Goal: Task Accomplishment & Management: Use online tool/utility

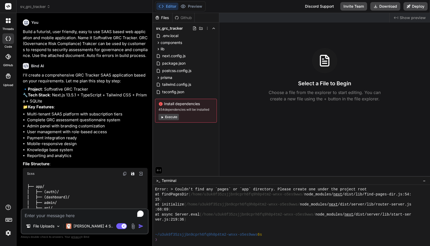
scroll to position [227, 0]
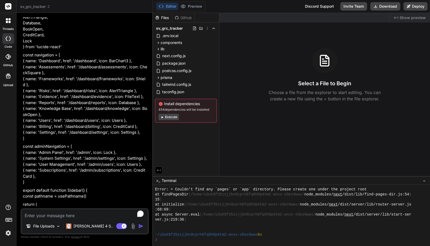
click at [400, 16] on span "Show preview" at bounding box center [412, 17] width 26 height 5
click at [202, 2] on div "Editor Preview Disabled until preview for your project is generated" at bounding box center [180, 6] width 51 height 10
click at [168, 8] on button "Editor" at bounding box center [167, 6] width 22 height 7
click at [178, 62] on span "package.json" at bounding box center [173, 63] width 24 height 6
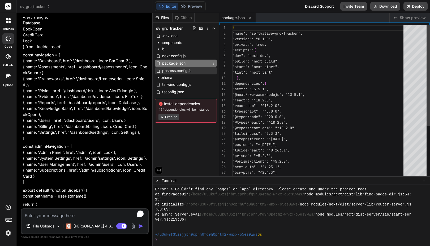
type textarea "x"
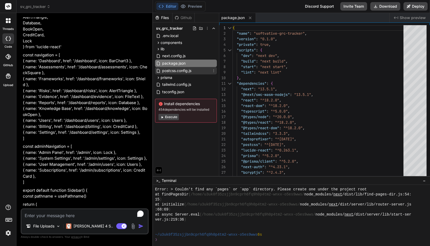
click at [183, 71] on span "postcss.config.js" at bounding box center [176, 71] width 30 height 6
type textarea "// Developed by [DOMAIN_NAME] // Development Team: Faisal and Dev Team from Sof…"
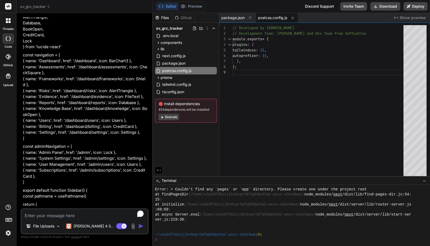
click at [170, 117] on button "Execute" at bounding box center [168, 117] width 20 height 6
click at [84, 170] on p "const adminNavigation = [ { name: 'Admin Panel', href: '/admin', icon: Lock }, …" at bounding box center [85, 165] width 125 height 42
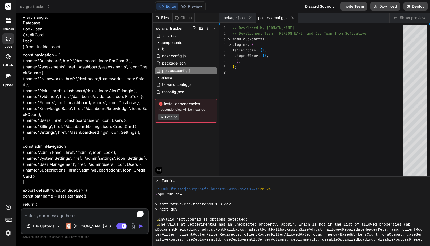
scroll to position [113, 0]
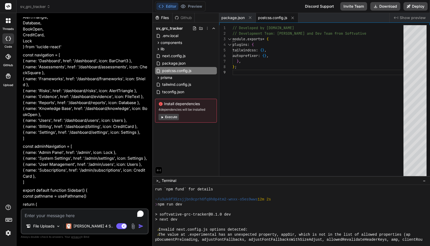
click at [256, 208] on div at bounding box center [288, 209] width 267 height 5
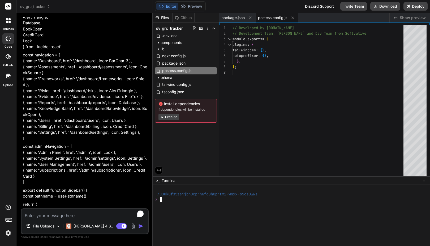
scroll to position [0, 0]
click at [169, 119] on button "Execute" at bounding box center [168, 117] width 20 height 6
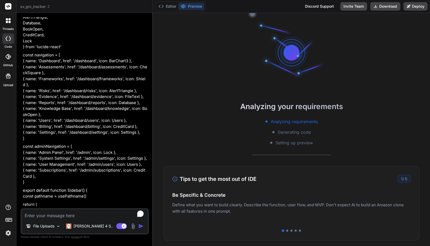
scroll to position [20, 0]
type textarea "x"
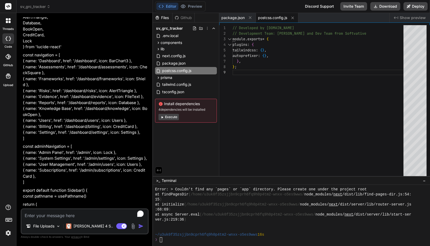
scroll to position [171, 0]
click at [212, 212] on div ":68:69 )" at bounding box center [288, 209] width 267 height 5
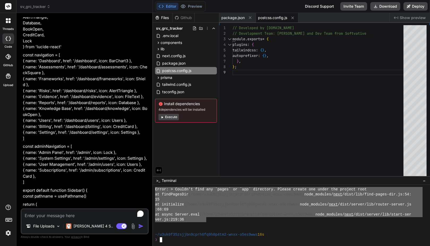
drag, startPoint x: 156, startPoint y: 209, endPoint x: 207, endPoint y: 220, distance: 52.0
click at [224, 225] on div at bounding box center [288, 224] width 267 height 5
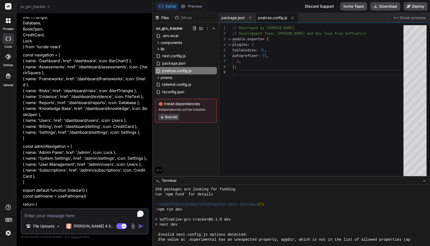
scroll to position [52, 0]
click at [224, 225] on div "> next dev" at bounding box center [288, 224] width 267 height 5
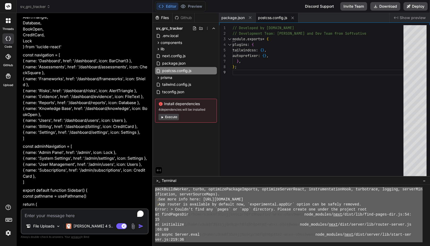
scroll to position [171, 0]
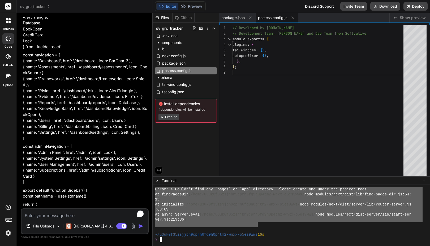
drag, startPoint x: 155, startPoint y: 194, endPoint x: 258, endPoint y: 224, distance: 106.5
type textarea "❯ lor ipsumdo si am cons ad 73e 480 seddoeiu tem incidid utl etdolor mag `ali e…"
click at [63, 214] on textarea "To enrich screen reader interactions, please activate Accessibility in Grammarl…" at bounding box center [84, 214] width 126 height 10
type textarea "F"
type textarea "x"
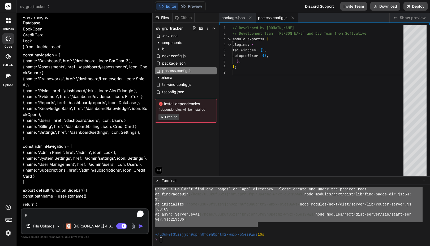
type textarea "Fi"
type textarea "x"
type textarea "Fix"
type textarea "x"
type textarea "Fix"
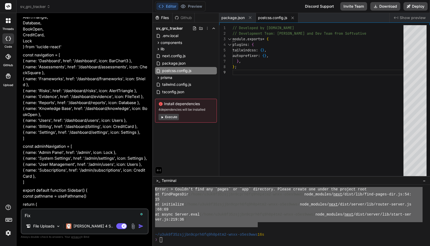
type textarea "x"
type textarea "Fix t"
type textarea "x"
type textarea "Fix th"
type textarea "x"
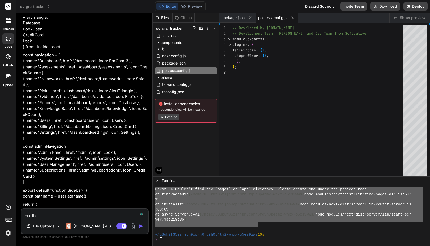
type textarea "Fix the"
type textarea "x"
type textarea "Fix the"
type textarea "x"
type textarea "Fix the e"
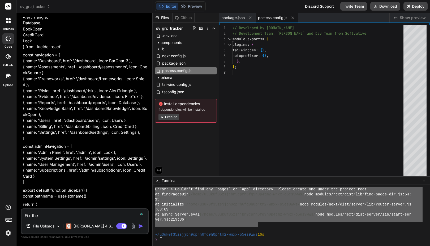
type textarea "x"
type textarea "Fix the er"
type textarea "x"
type textarea "Fix the err"
type textarea "x"
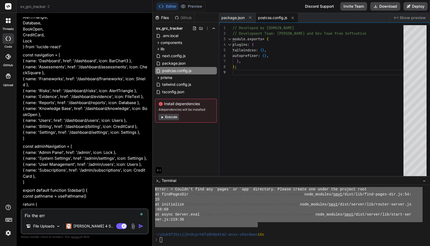
type textarea "Fix the erro"
type textarea "x"
type textarea "Fix the error"
type textarea "x"
type textarea "Fix the error"
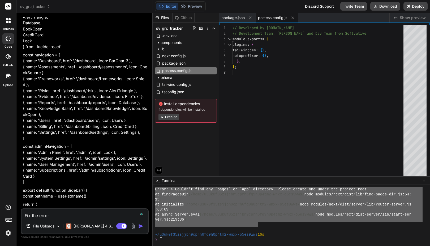
type textarea "x"
type textarea "Fix the error i"
type textarea "x"
type textarea "Fix the error in"
type textarea "x"
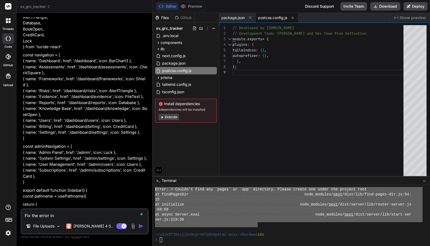
type textarea "Fix the error in"
type textarea "x"
type textarea "Fix the error in t"
type textarea "x"
type textarea "Fix the error in th"
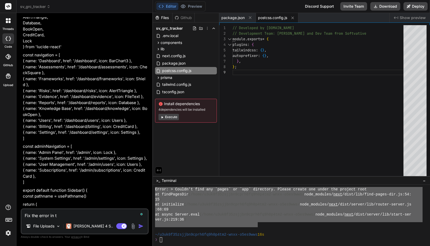
type textarea "x"
type textarea "Fix the error in th"
type textarea "x"
type textarea "Fix the error in th"
type textarea "x"
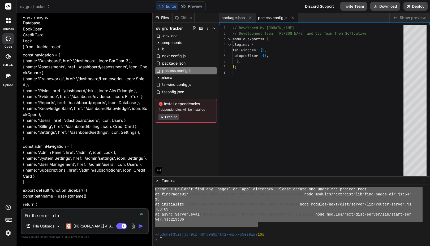
type textarea "Fix the error in the"
type textarea "x"
type textarea "Fix the error in the"
type textarea "x"
type textarea "Fix the error in the t"
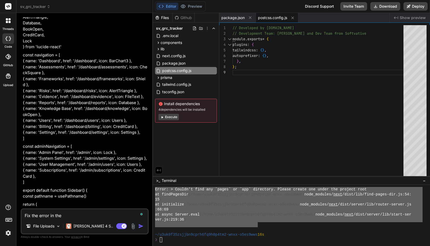
type textarea "x"
type textarea "Fix the error in the te"
type textarea "x"
type textarea "Fix the error in the ter"
type textarea "x"
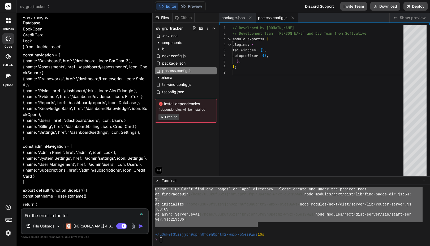
type textarea "Fix the error in the term"
type textarea "x"
type textarea "Fix the error in the termi"
type textarea "x"
type textarea "Fix the error in the termin"
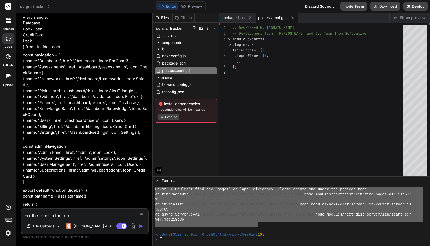
type textarea "x"
type textarea "Fix the error in the termina"
type textarea "x"
type textarea "Fix the error in the terminal"
type textarea "x"
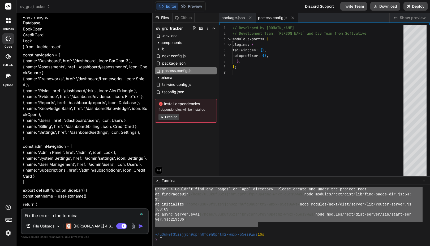
type textarea "Fix the error in the terminal"
type textarea "x"
type textarea "Fix the error in the terminal"
type textarea "x"
type textarea "Fix the error in the terminal:"
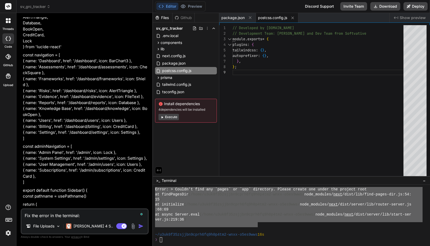
type textarea "x"
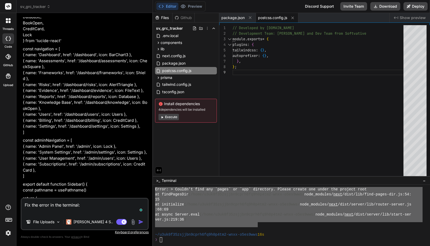
type textarea "Fix the error in the terminal:"
type textarea "x"
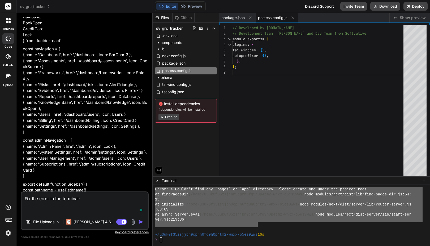
paste textarea "❯ lor ipsumdo si am cons ad 73e 480 seddoeiu tem incidid utl etdolor mag `ali e…"
type textarea "Lor ips dolor si ame consecte: ❯ adi elitsed do ei temp in 09u 336 laboreet dol…"
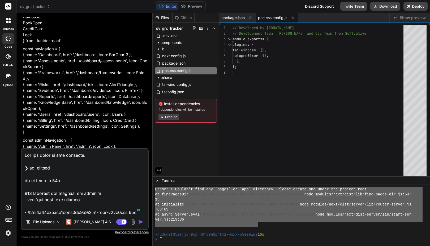
scroll to position [350, 0]
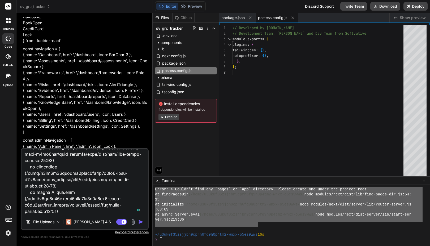
type textarea "x"
type textarea "Lor ips dolor si ame consecte: ❯ adi elitsed do ei temp in 09u 336 laboreet dol…"
type textarea "x"
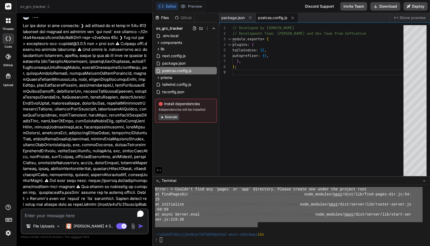
scroll to position [875, 0]
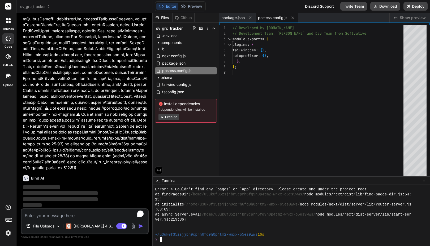
click at [197, 231] on div at bounding box center [288, 230] width 267 height 5
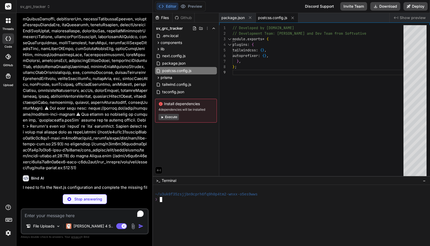
type textarea "x"
type textarea "module.exports = nextConfig;"
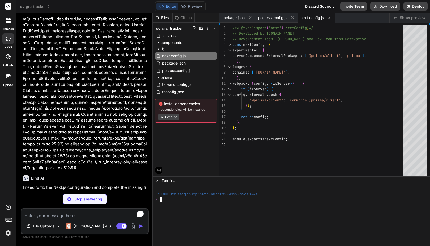
type textarea "x"
type textarea "if (score <= 10) return 'text-yellow-600' if (score <= 15) return 'text-orange-…"
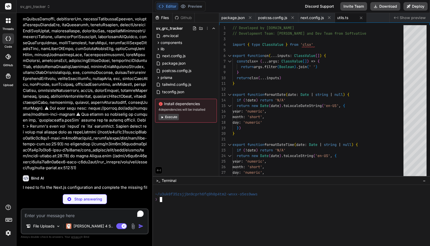
type textarea "x"
type textarea "</div> </div> </div> </div> ) }"
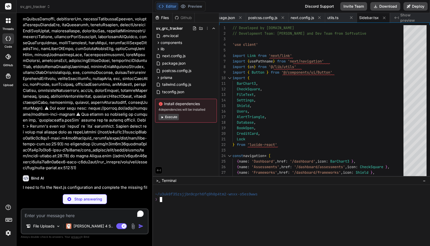
type textarea "x"
type textarea "</div> </div> ) }"
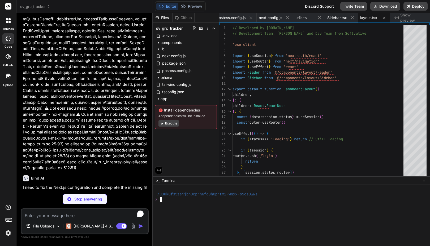
type textarea "x"
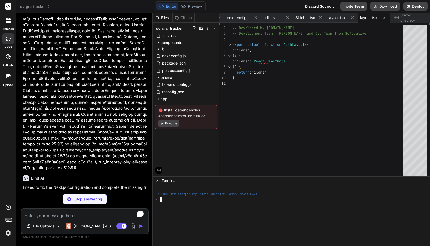
type textarea "x"
type textarea "</section> <Footer /> </div> ) }"
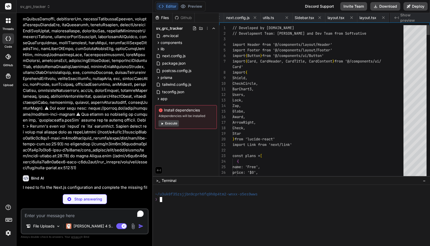
scroll to position [0, 106]
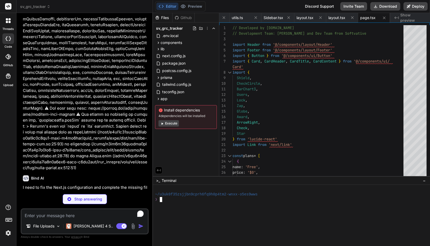
type textarea "x"
type textarea "</Link> </div> </div> </section> <Footer /> </div> ) }"
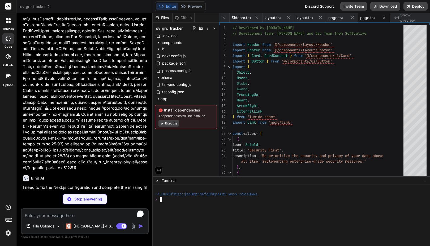
type textarea "x"
type textarea "<Footer /> </div> ) }"
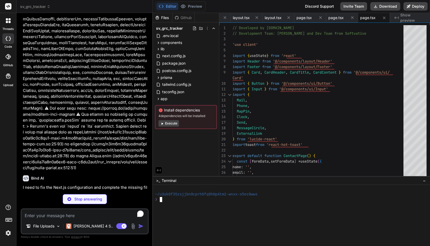
type textarea "x"
type textarea "return NextResponse.json( { message: 'Internal server error' }, { status: 500 }…"
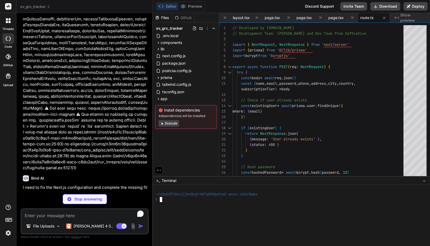
type textarea "x"
type textarea "// Developed by [DOMAIN_NAME] // Development Team: [PERSON_NAME] and Dev Team f…"
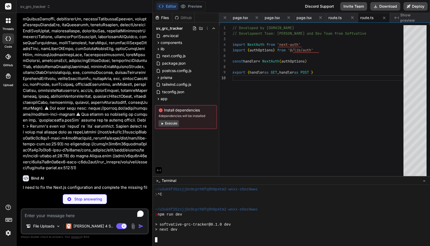
scroll to position [5, 0]
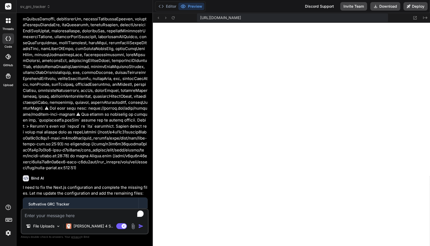
type textarea "x"
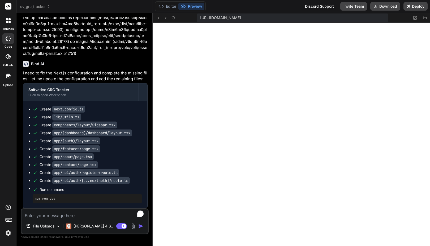
click at [186, 5] on button "Preview" at bounding box center [191, 6] width 26 height 7
click at [54, 217] on textarea "To enrich screen reader interactions, please activate Accessibility in Grammarl…" at bounding box center [84, 214] width 126 height 10
type textarea "F"
type textarea "x"
type textarea "Fi"
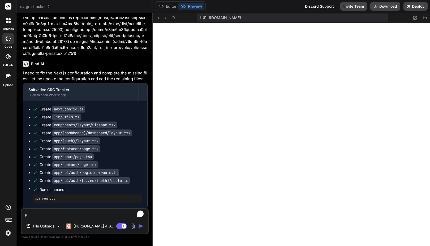
type textarea "x"
type textarea "Fix"
type textarea "x"
type textarea "Fix"
type textarea "x"
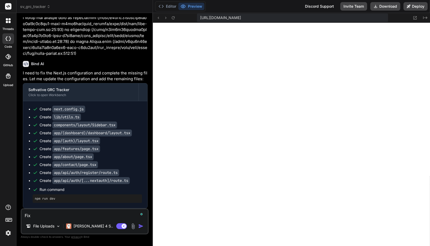
type textarea "Fix t"
type textarea "x"
type textarea "Fix th"
type textarea "x"
type textarea "Fix the"
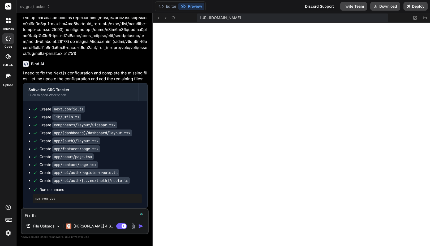
type textarea "x"
type textarea "Fix the"
type textarea "x"
click at [49, 216] on textarea "Fix the" at bounding box center [84, 214] width 126 height 10
type textarea "Fix the 4"
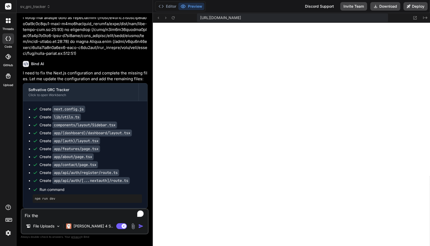
type textarea "x"
type textarea "Fix the 40"
type textarea "x"
type textarea "Fix the 404"
type textarea "x"
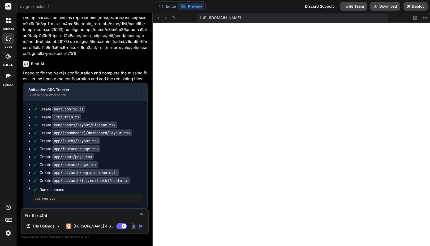
type textarea "Fix the 404"
type textarea "x"
paste textarea "This page could not be found."
type textarea "Fix the 404 This page could not be found."
type textarea "x"
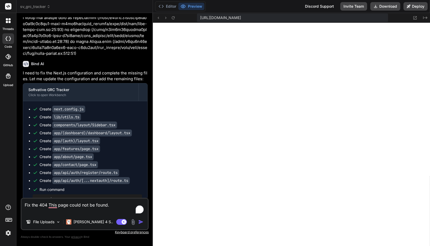
click at [40, 206] on textarea "Fix the 404 This page could not be found." at bounding box center [84, 207] width 126 height 16
type textarea "Fix the e404 This page could not be found."
type textarea "x"
type textarea "Fix the er404 This page could not be found."
type textarea "x"
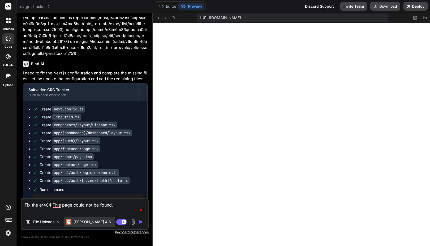
type textarea "Fix the err404 This page could not be found."
type textarea "x"
type textarea "Fix the erro404 This page could not be found."
type textarea "x"
type textarea "Fix the error404 This page could not be found."
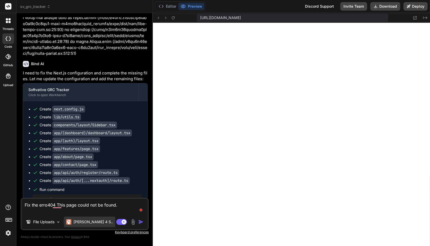
type textarea "x"
type textarea "Fix the error 404 This page could not be found."
type textarea "x"
type textarea "Fix the error 404 This page could not be found."
type textarea "x"
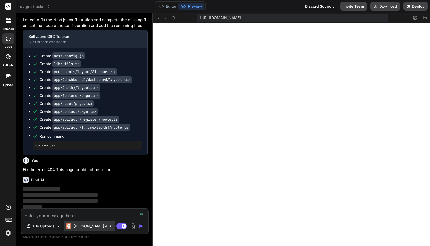
scroll to position [1044, 0]
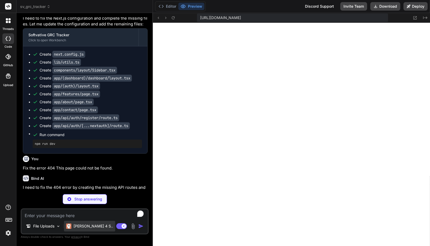
type textarea "x"
type textarea "} } declare module "next-auth/jwt" { interface JWT { role?: string subscription…"
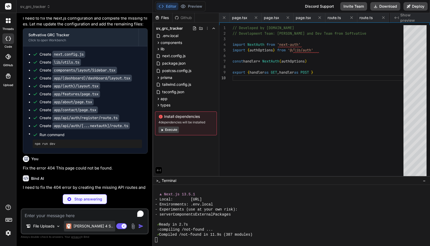
type textarea "x"
type textarea "}, } ) export const config = { matcher: ['/((?!api|_next/static|_next/image|fav…"
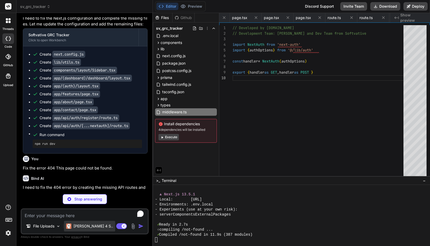
type textarea "x"
type textarea "console.error(e) process.exit(1) }) .finally(async () => { await prisma.$discon…"
type textarea "x"
type textarea "</Card> )} </div> ) }"
type textarea "x"
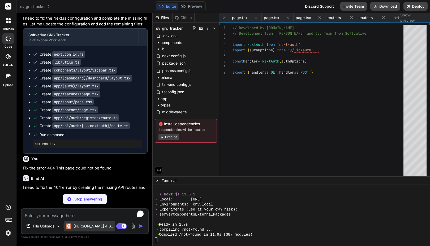
type textarea "</div> ) }"
type textarea "x"
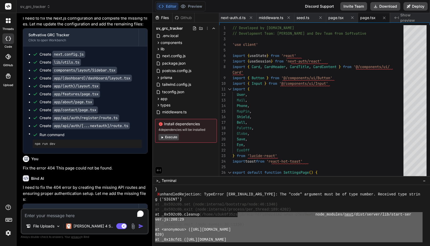
scroll to position [851, 0]
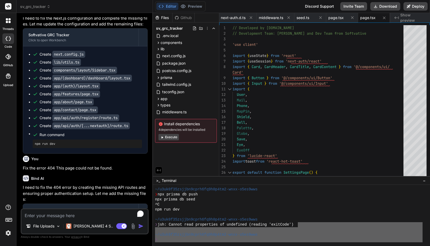
drag, startPoint x: 296, startPoint y: 226, endPoint x: 257, endPoint y: 230, distance: 39.7
click at [257, 230] on div "~/u3uk0f35zsjjbn9cprh6fq9h0p4tm2-wnxx-o5es9wws ❯ npx prisma db push npx prisma …" at bounding box center [288, 214] width 267 height 55
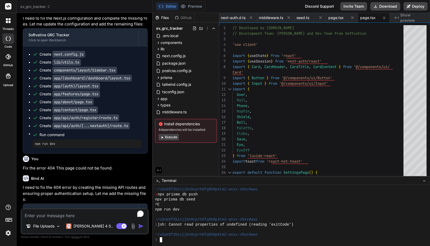
click at [247, 229] on div at bounding box center [288, 230] width 267 height 5
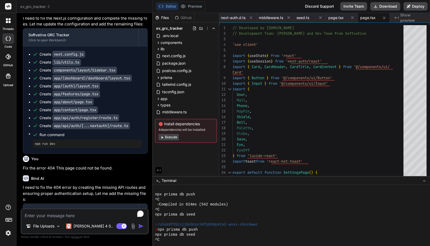
scroll to position [819, 0]
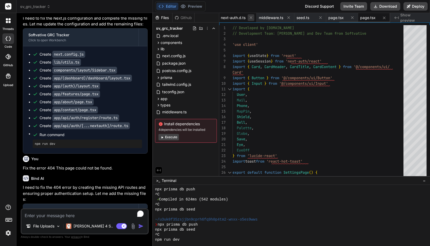
click at [249, 18] on icon at bounding box center [250, 17] width 5 height 5
click at [249, 18] on icon at bounding box center [249, 17] width 5 height 5
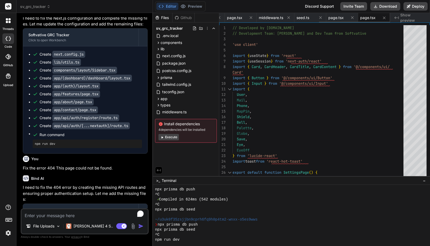
click at [249, 18] on icon at bounding box center [250, 17] width 5 height 5
click at [231, 28] on div "1" at bounding box center [225, 28] width 13 height 6
click at [253, 18] on button at bounding box center [250, 17] width 7 height 7
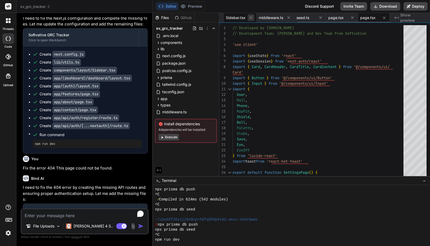
click at [251, 18] on icon at bounding box center [250, 17] width 5 height 5
click at [251, 18] on icon at bounding box center [249, 17] width 5 height 5
click at [251, 18] on icon at bounding box center [250, 17] width 5 height 5
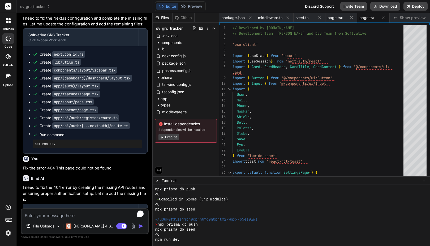
scroll to position [0, 0]
click at [237, 18] on span "package.json" at bounding box center [232, 17] width 23 height 5
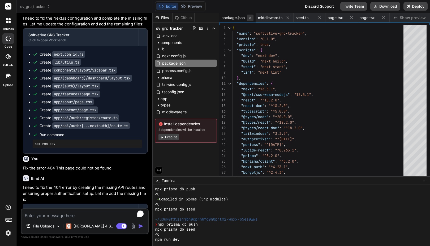
click at [252, 18] on button at bounding box center [250, 18] width 7 height 7
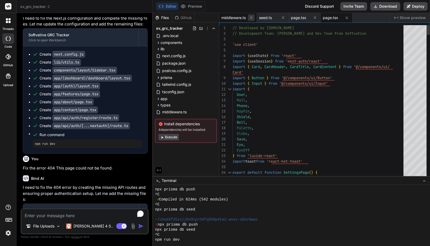
click at [251, 18] on icon at bounding box center [251, 17] width 5 height 5
click at [251, 18] on div "page.tsx" at bounding box center [267, 18] width 32 height 10
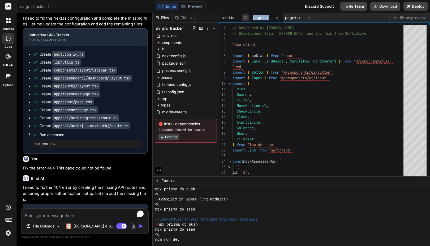
click at [245, 18] on icon at bounding box center [245, 17] width 3 height 3
click at [243, 18] on icon at bounding box center [245, 18] width 5 height 5
type textarea "</div> ) }"
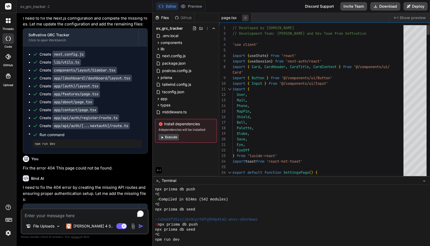
click at [244, 18] on icon at bounding box center [245, 18] width 5 height 5
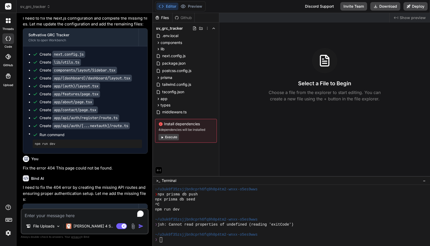
scroll to position [851, 0]
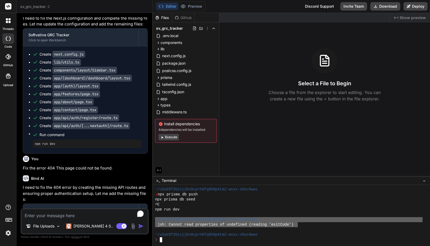
drag, startPoint x: 298, startPoint y: 224, endPoint x: 152, endPoint y: 221, distance: 145.6
click at [152, 221] on div "sv_grc_tracker Created with Pixso. Bind AI Web Search Created with Pixso. Code …" at bounding box center [222, 123] width 413 height 246
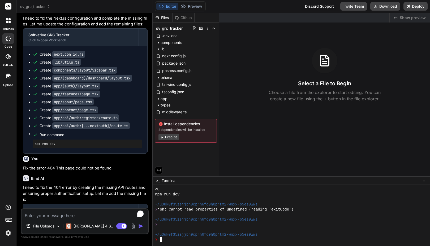
scroll to position [867, 0]
click at [82, 215] on textarea "To enrich screen reader interactions, please activate Accessibility in Grammarl…" at bounding box center [84, 214] width 126 height 10
type textarea "f"
type textarea "x"
type textarea "fi"
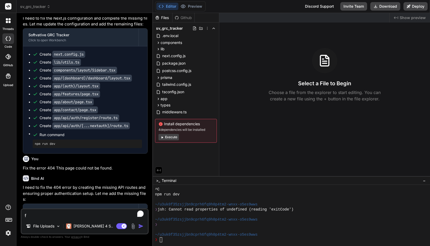
type textarea "x"
type textarea "fir"
type textarea "x"
type textarea "fi"
type textarea "x"
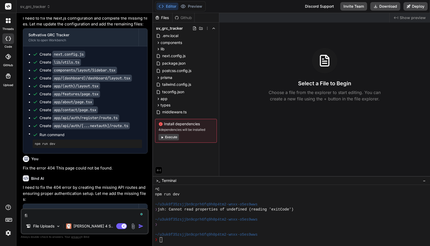
type textarea "fix"
type textarea "x"
type textarea "fix"
type textarea "x"
type textarea "fix t"
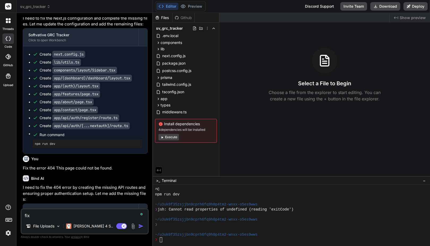
type textarea "x"
type textarea "fix tg"
type textarea "x"
type textarea "fix tgh"
type textarea "x"
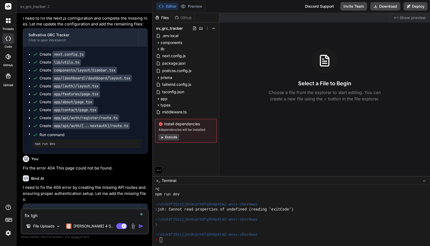
type textarea "fix tghe"
type textarea "x"
type textarea "fix tghe"
type textarea "x"
type textarea "fix tghe e"
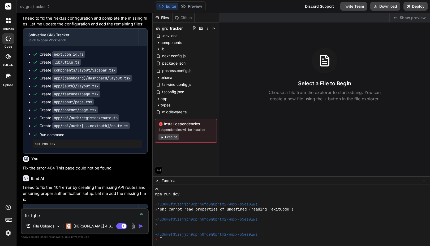
type textarea "x"
type textarea "fix t"
type textarea "x"
type textarea "fix th"
type textarea "x"
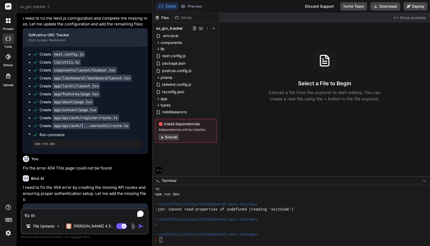
type textarea "fix the"
type textarea "x"
type textarea "fix the"
type textarea "x"
type textarea "fix the e"
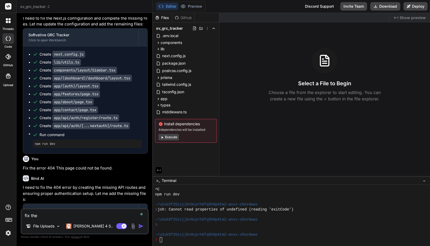
type textarea "x"
type textarea "fix the er"
type textarea "x"
type textarea "fix the err"
type textarea "x"
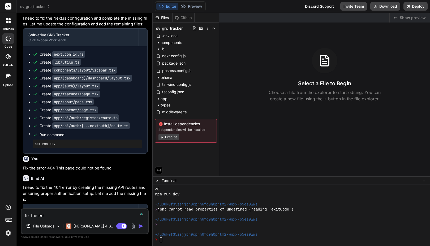
type textarea "fix the [PERSON_NAME]"
type textarea "x"
type textarea "fix the error"
type textarea "x"
type textarea "fix the error"
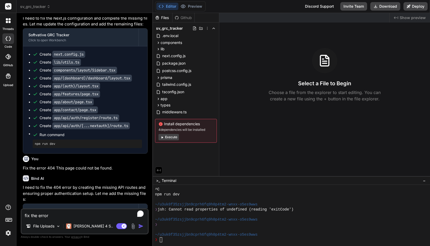
type textarea "x"
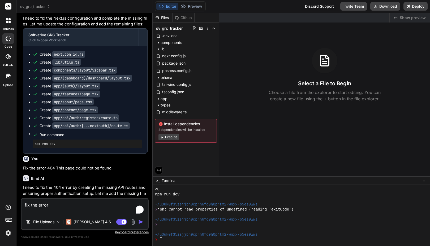
paste textarea "Straico"
type textarea "fix the error Straico"
type textarea "x"
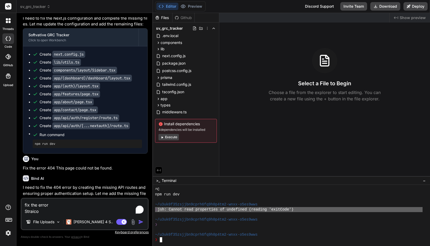
click at [33, 210] on textarea "fix the error Straico" at bounding box center [84, 207] width 126 height 16
paste textarea "❯ jsh: Cannot read properties of undefined (reading 'exitCode')"
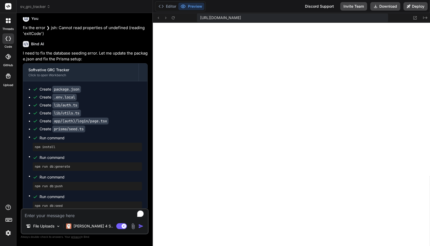
scroll to position [1417, 0]
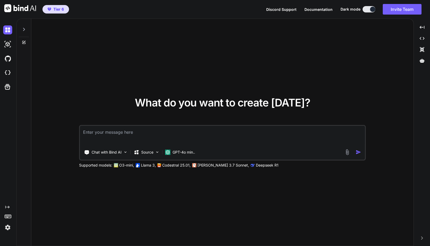
type textarea "x"
